Goal: Task Accomplishment & Management: Use online tool/utility

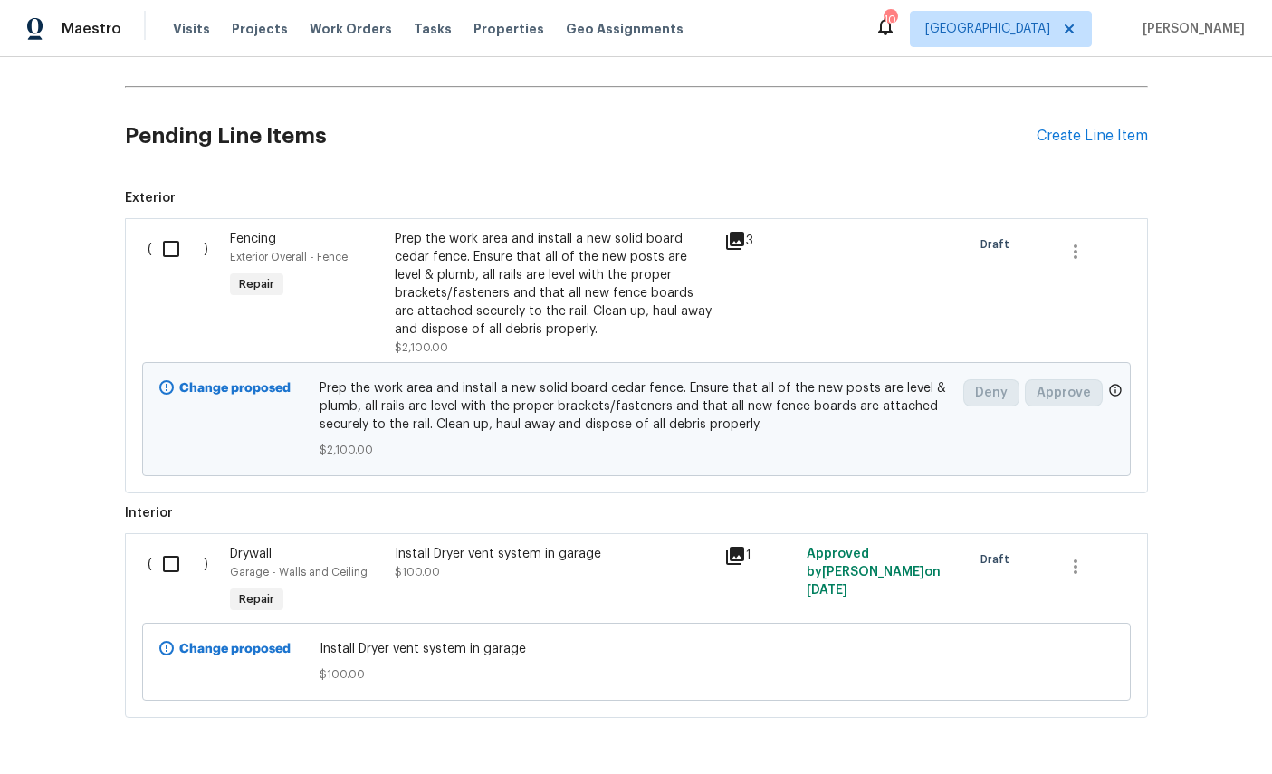
scroll to position [896, 0]
click at [177, 252] on input "checkbox" at bounding box center [178, 250] width 52 height 38
checkbox input "true"
click at [172, 560] on input "checkbox" at bounding box center [178, 565] width 52 height 38
checkbox input "true"
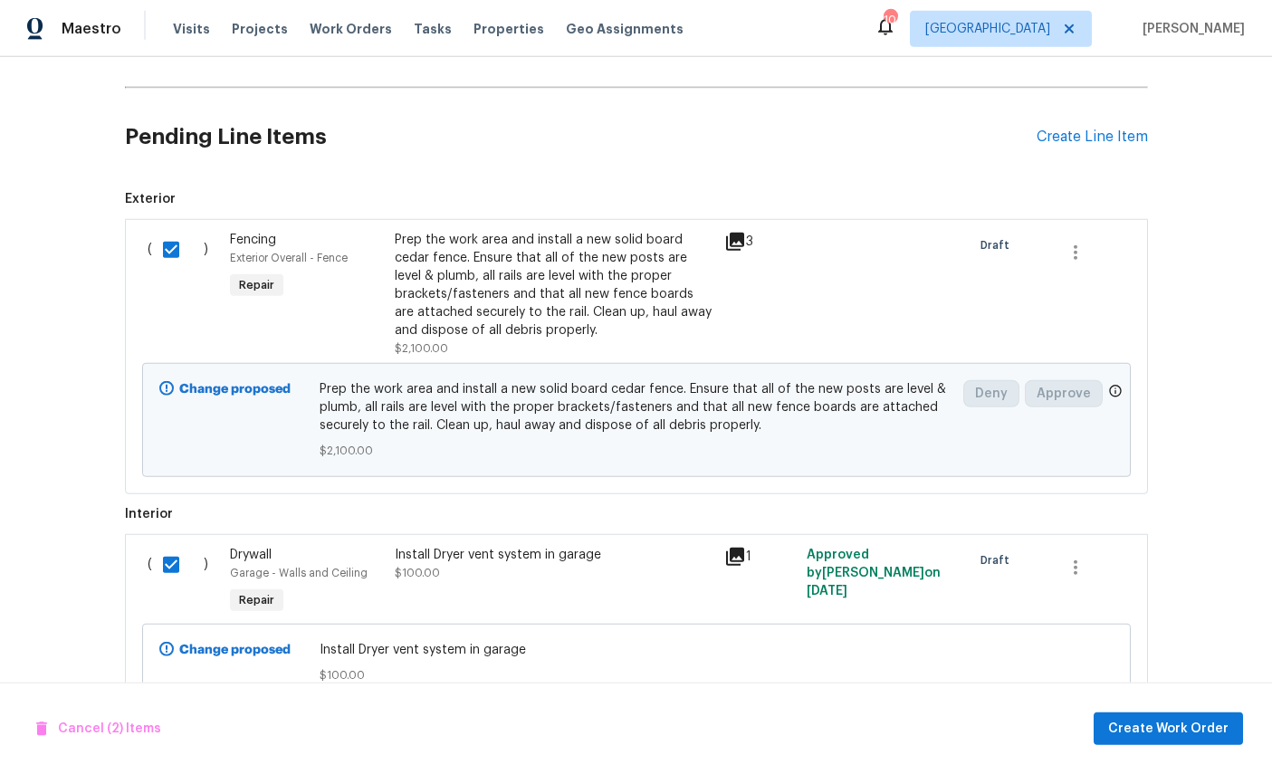
scroll to position [68, 0]
click at [181, 231] on input "checkbox" at bounding box center [178, 250] width 52 height 38
checkbox input "false"
click at [187, 546] on input "checkbox" at bounding box center [178, 565] width 52 height 38
checkbox input "false"
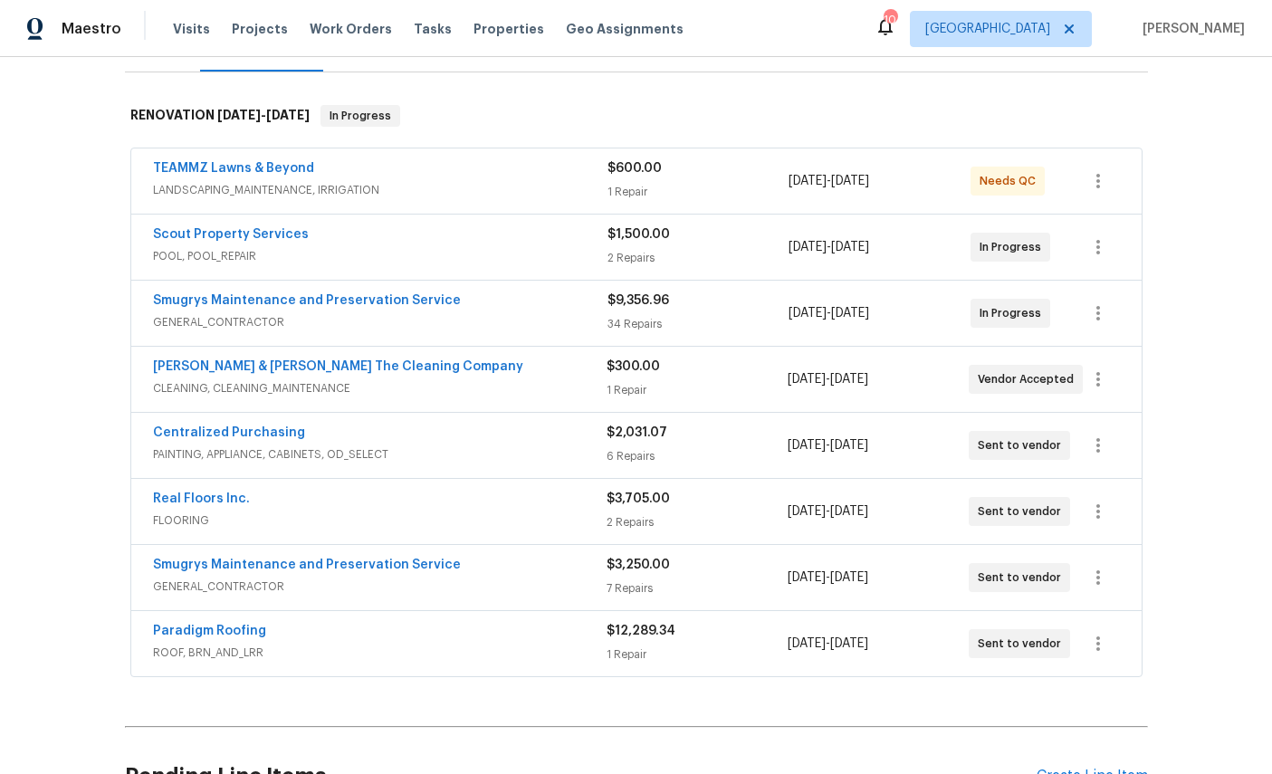
scroll to position [235, 0]
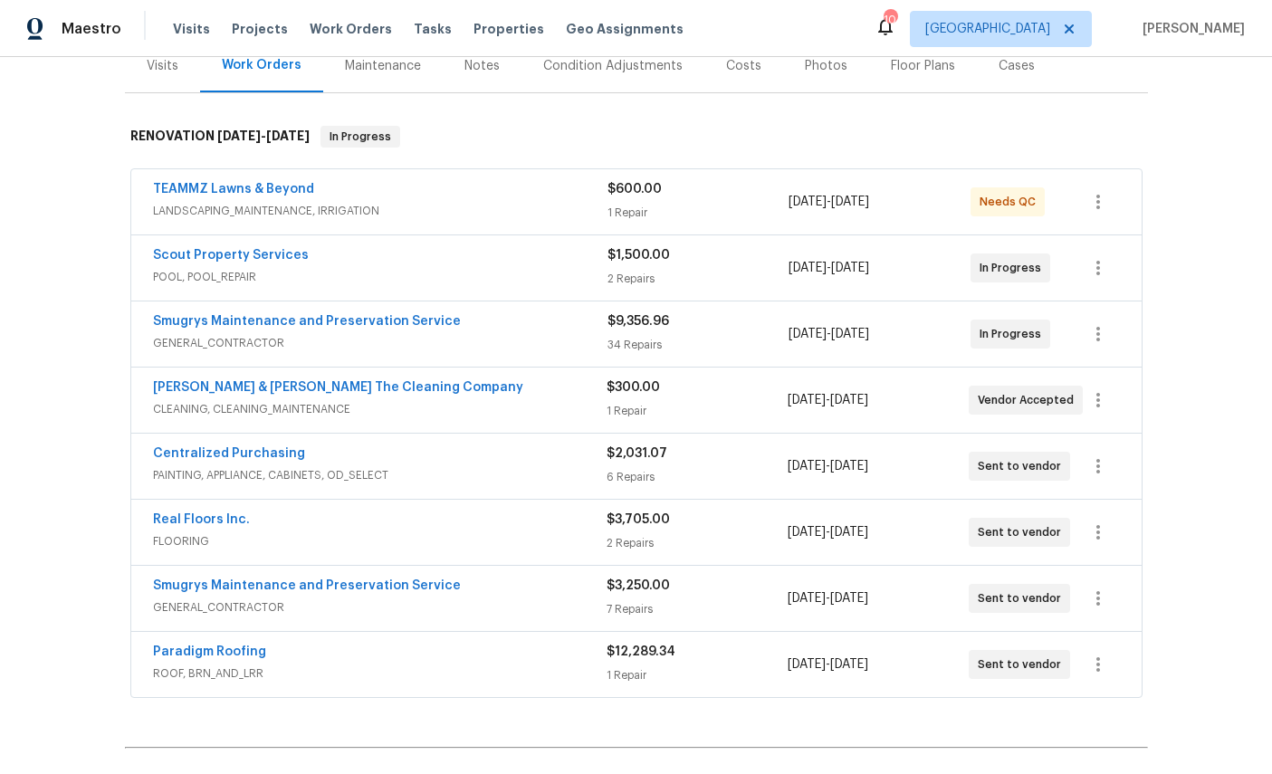
click at [293, 580] on link "Smugrys Maintenance and Preservation Service" at bounding box center [307, 586] width 308 height 13
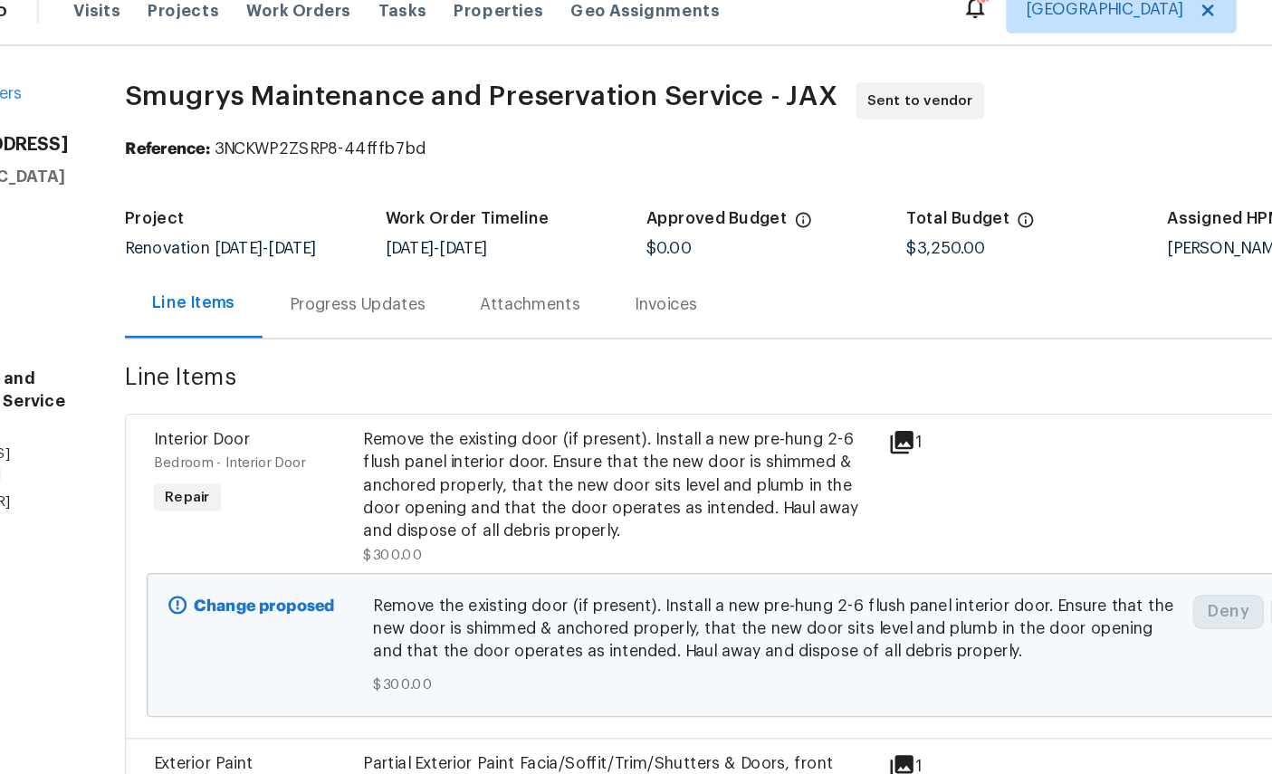
click at [236, 360] on div "Interior Door" at bounding box center [313, 369] width 155 height 18
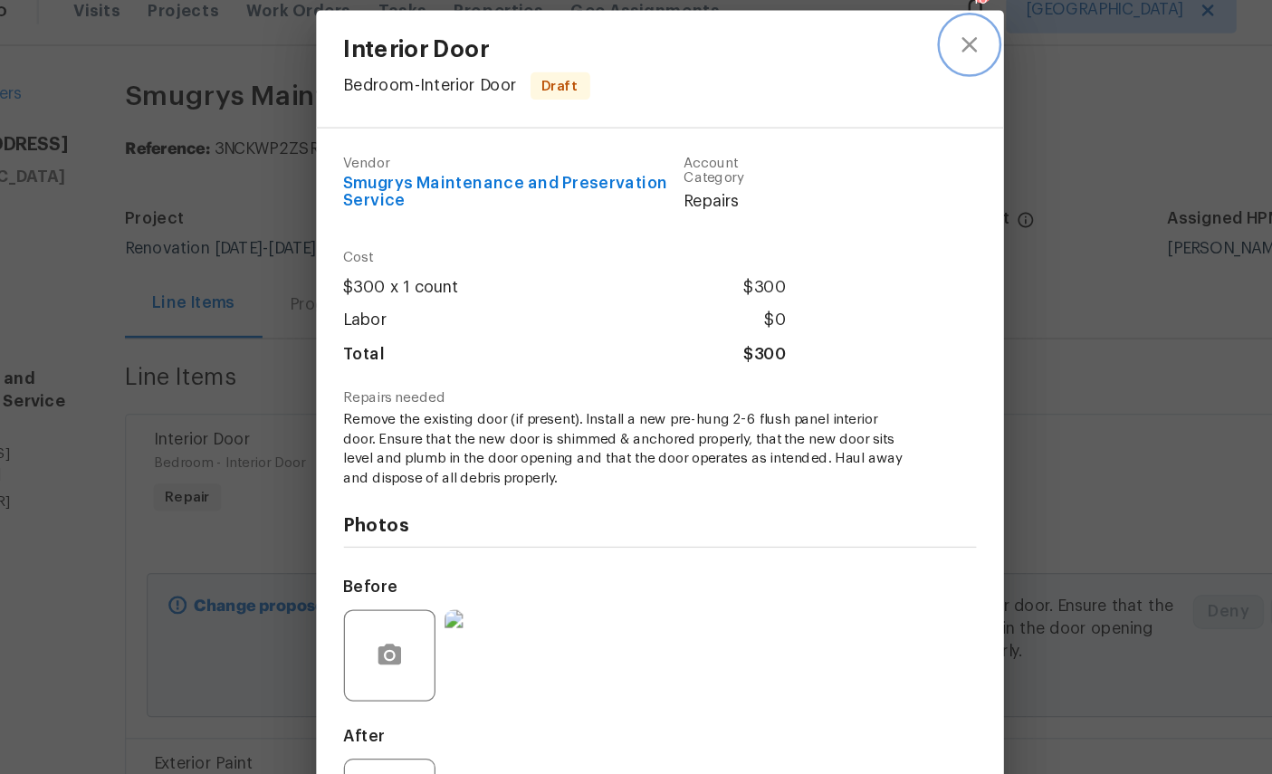
click at [870, 45] on icon "close" at bounding box center [881, 56] width 22 height 22
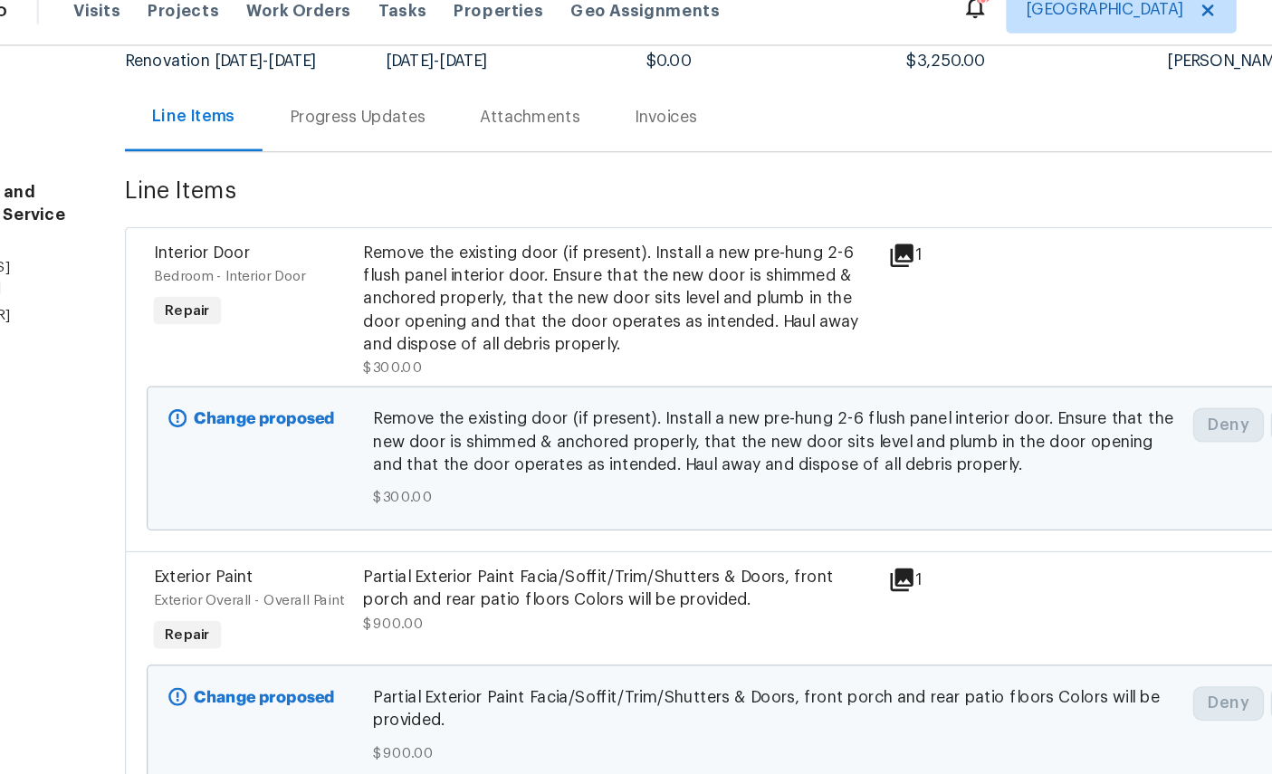
scroll to position [143, 0]
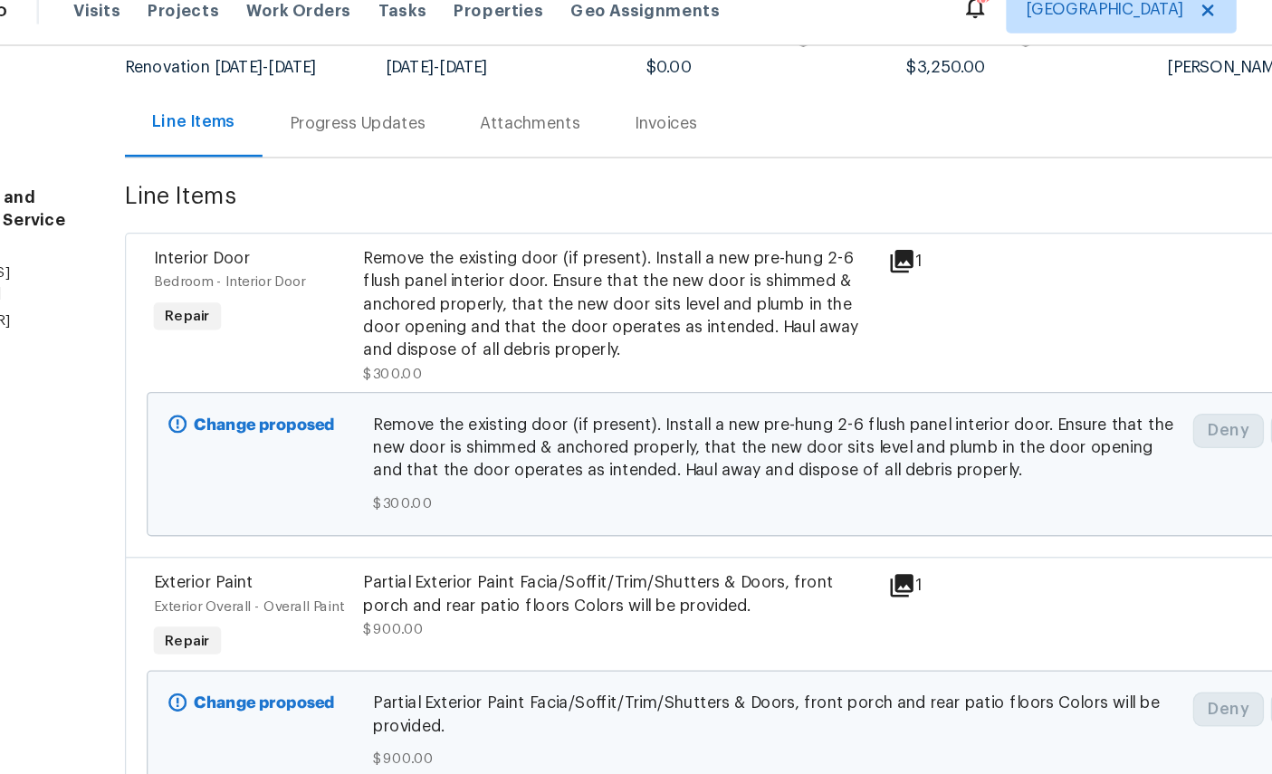
click at [31, 274] on p "[PHONE_NUMBER]" at bounding box center [99, 274] width 141 height 15
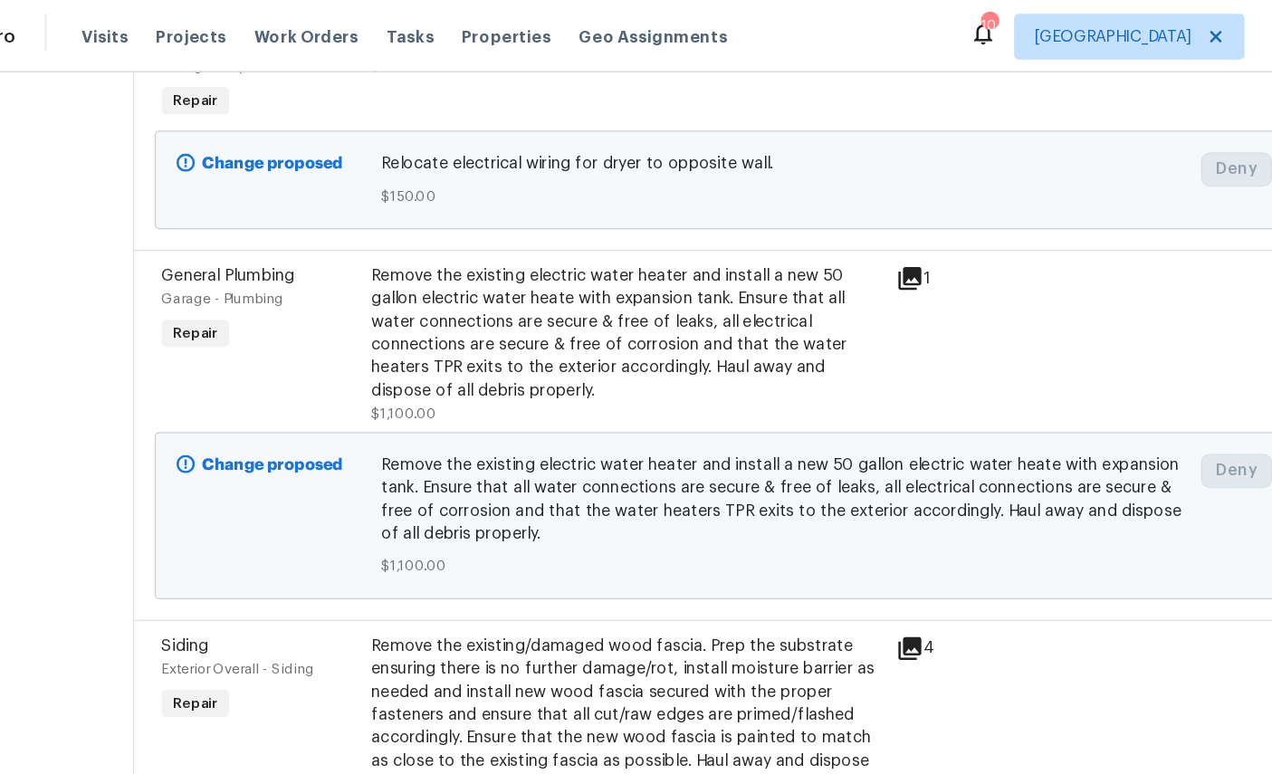
scroll to position [1210, 0]
